Goal: Task Accomplishment & Management: Manage account settings

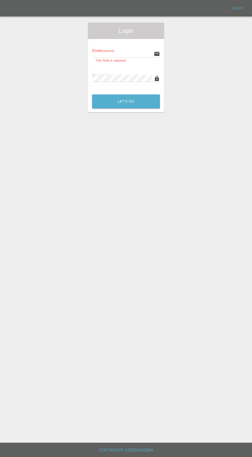
type input "[EMAIL_ADDRESS][DOMAIN_NAME]"
click at [92, 94] on button "Let's Go" at bounding box center [126, 101] width 68 height 14
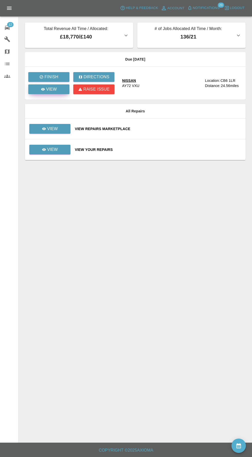
click at [43, 89] on icon at bounding box center [43, 89] width 4 height 3
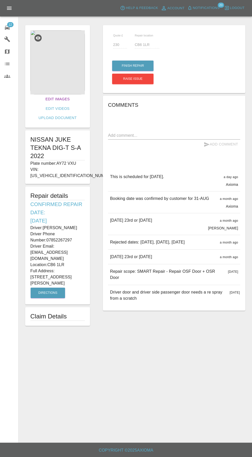
click at [43, 97] on link "Edit Images" at bounding box center [57, 98] width 28 height 9
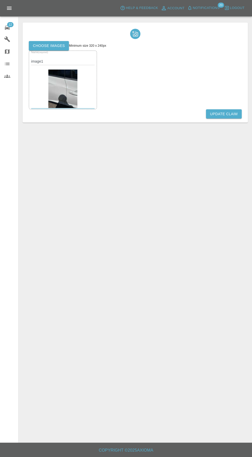
click at [40, 45] on label "Choose images" at bounding box center [49, 45] width 40 height 9
click at [0, 0] on input "Choose images" at bounding box center [0, 0] width 0 height 0
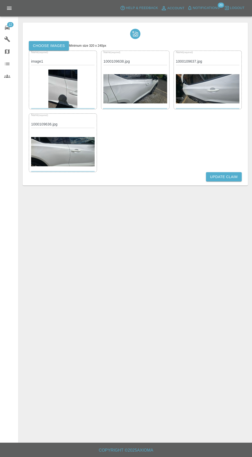
click at [226, 177] on button "Update Claim" at bounding box center [224, 176] width 36 height 9
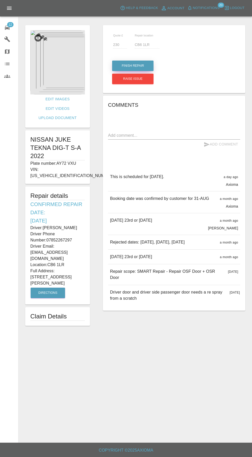
click at [139, 62] on button "Finish Repair" at bounding box center [132, 66] width 41 height 11
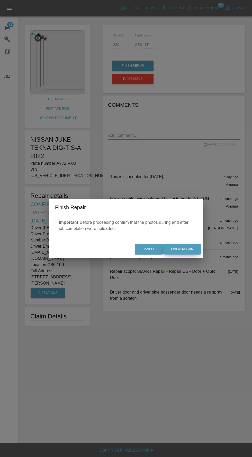
click at [188, 251] on button "Finish Repair" at bounding box center [181, 249] width 37 height 11
click at [186, 253] on div "Cancel Finish Repair" at bounding box center [126, 249] width 154 height 17
